Goal: Task Accomplishment & Management: Manage account settings

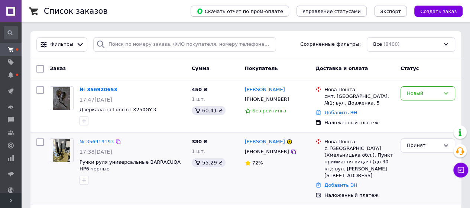
drag, startPoint x: 241, startPoint y: 153, endPoint x: 276, endPoint y: 155, distance: 35.7
drag, startPoint x: 247, startPoint y: 154, endPoint x: 282, endPoint y: 155, distance: 35.7
click at [282, 155] on div "[PHONE_NUMBER]" at bounding box center [277, 152] width 67 height 8
copy div "380684171004"
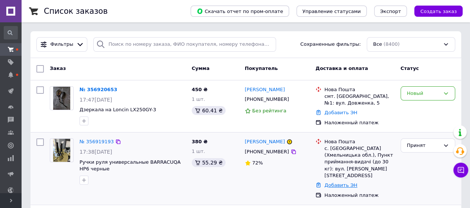
click at [335, 182] on link "Добавить ЭН" at bounding box center [340, 185] width 33 height 6
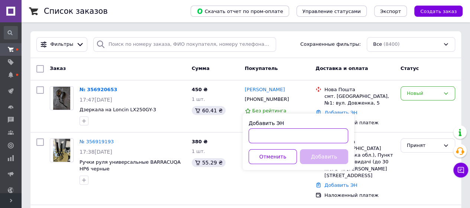
click at [282, 137] on input "Добавить ЭН" at bounding box center [299, 135] width 100 height 15
paste input "20451225336346"
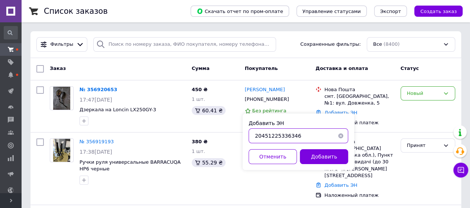
click at [256, 139] on input "20451225336346" at bounding box center [299, 135] width 100 height 15
click at [255, 140] on input "20451225336346" at bounding box center [299, 135] width 100 height 15
type input "20451225336346"
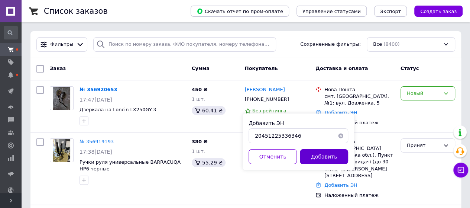
click at [304, 153] on button "Добавить" at bounding box center [324, 156] width 48 height 15
